Goal: Transaction & Acquisition: Purchase product/service

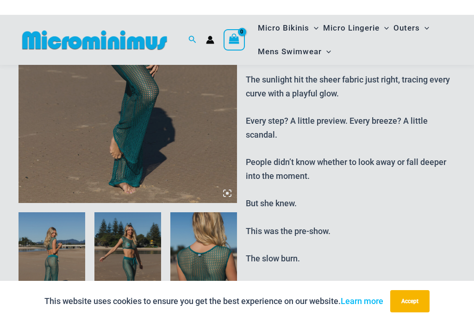
scroll to position [313, 0]
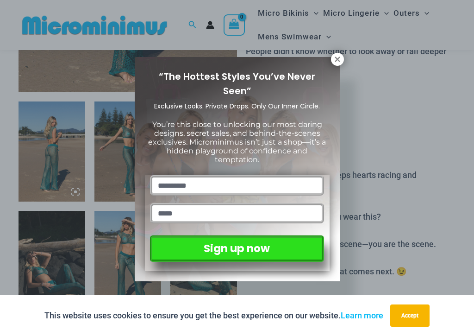
click at [409, 108] on div "“The Hottest Styles You’ve Never Seen” Exclusive Looks. Private Drops. Only Our…" at bounding box center [237, 168] width 474 height 336
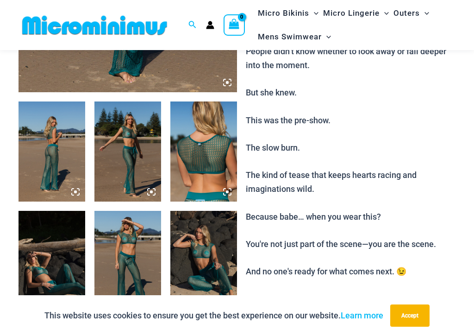
click at [363, 126] on p "Before the world stopped, it stared. Because long before the grand reveal... ca…" at bounding box center [351, 58] width 210 height 440
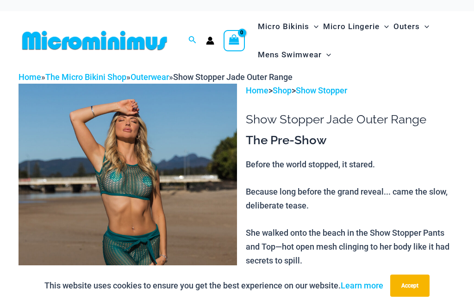
scroll to position [0, 0]
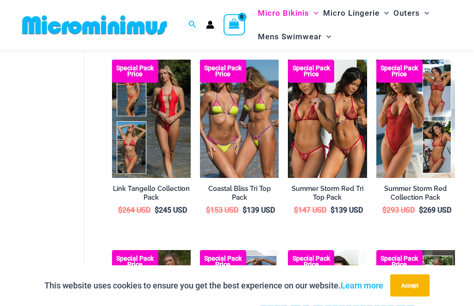
scroll to position [444, 0]
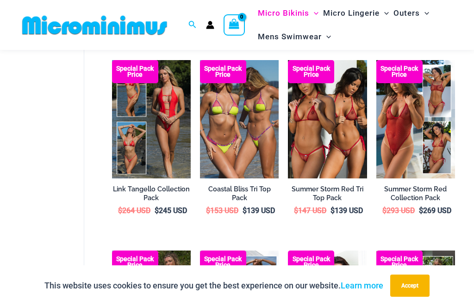
click at [288, 60] on img at bounding box center [288, 60] width 0 height 0
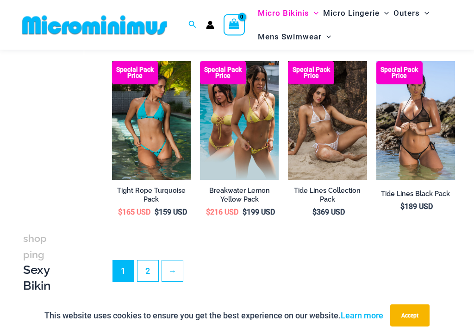
scroll to position [1404, 0]
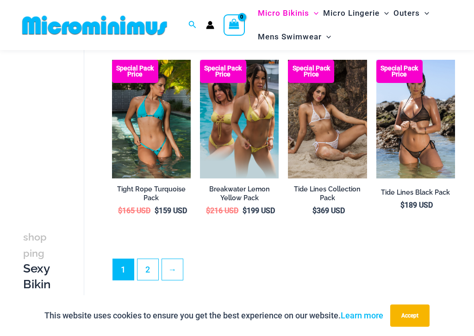
click at [288, 60] on img at bounding box center [288, 60] width 0 height 0
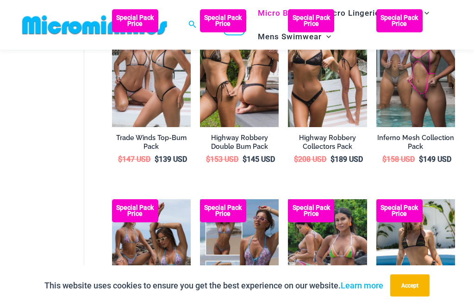
scroll to position [875, 0]
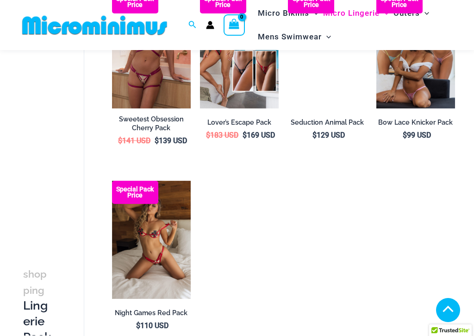
scroll to position [705, 0]
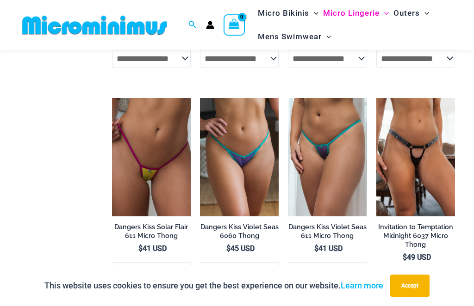
scroll to position [449, 0]
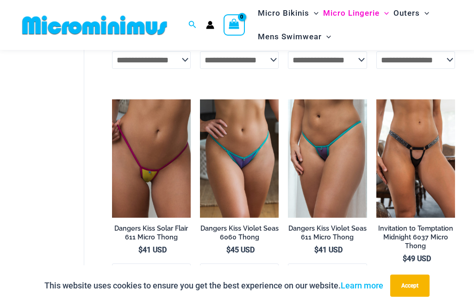
click at [376, 100] on img at bounding box center [376, 100] width 0 height 0
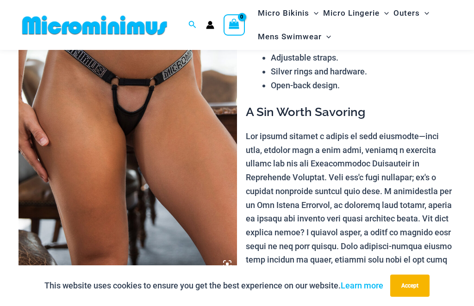
scroll to position [130, 0]
